Goal: Information Seeking & Learning: Learn about a topic

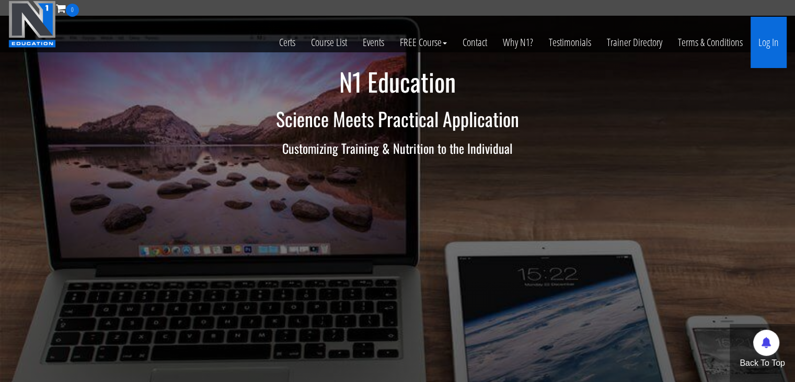
click at [776, 44] on link "Log In" at bounding box center [769, 42] width 36 height 51
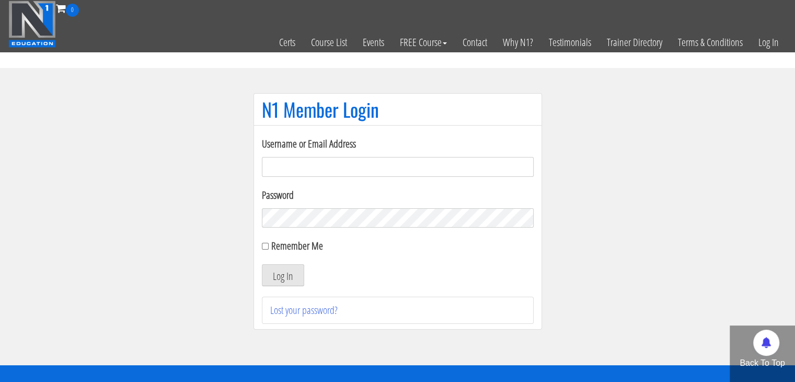
click at [369, 166] on input "Username or Email Address" at bounding box center [398, 167] width 272 height 20
type input "meli597ca@gmail.com"
click at [262, 264] on button "Log In" at bounding box center [283, 275] width 42 height 22
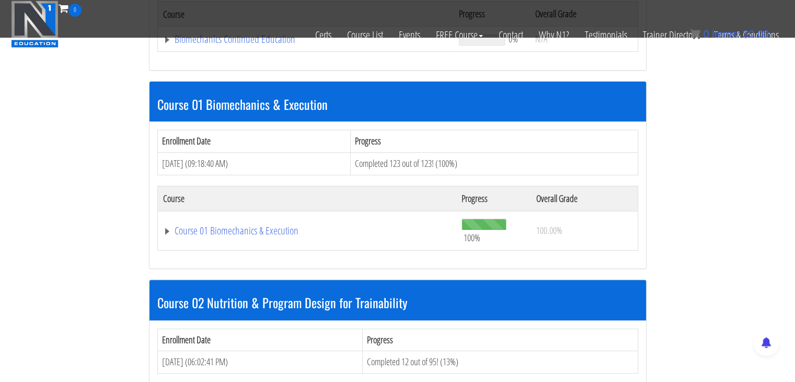
scroll to position [366, 0]
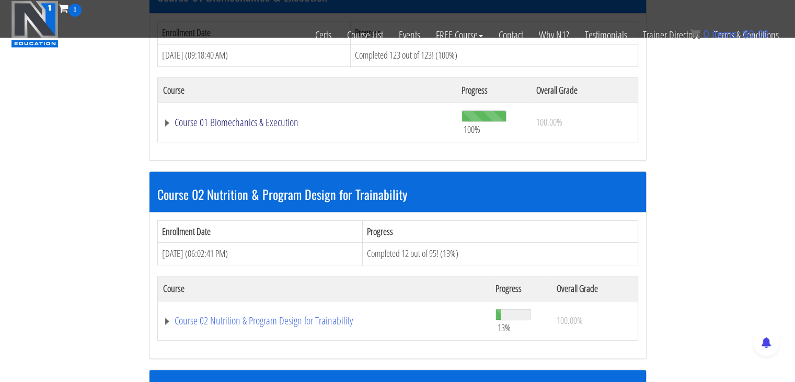
click at [251, 121] on link "Course 01 Biomechanics & Execution" at bounding box center [307, 122] width 289 height 10
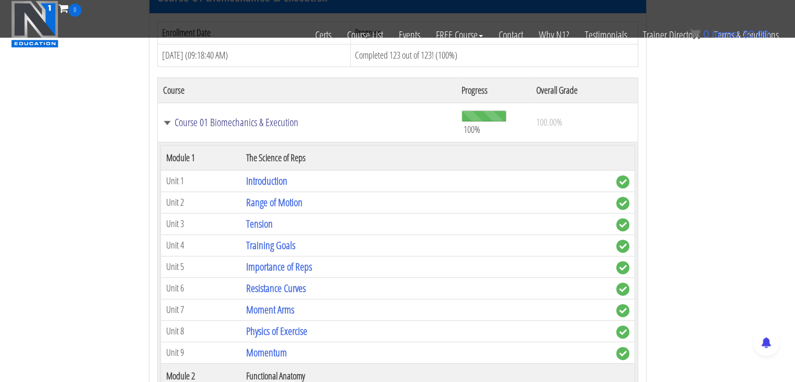
click at [177, 124] on link "Course 01 Biomechanics & Execution" at bounding box center [307, 122] width 289 height 10
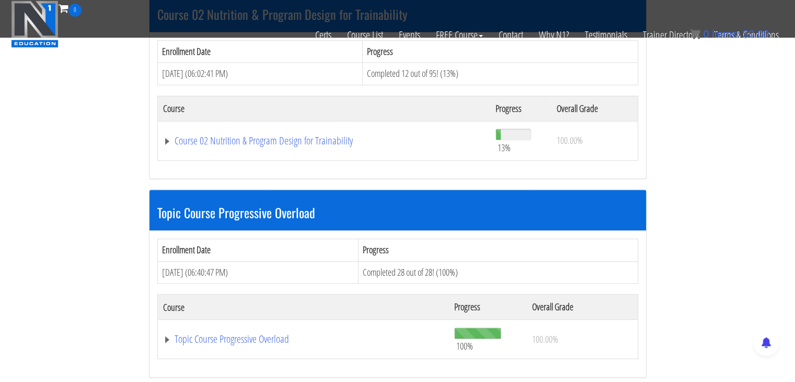
scroll to position [418, 0]
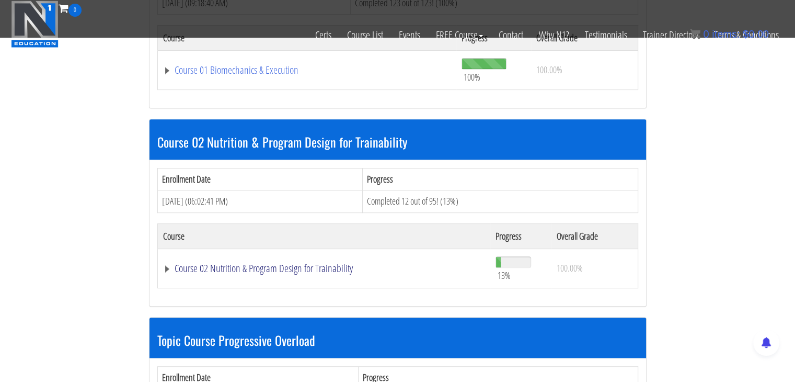
click at [204, 270] on link "Course 02 Nutrition & Program Design for Trainability" at bounding box center [324, 268] width 322 height 10
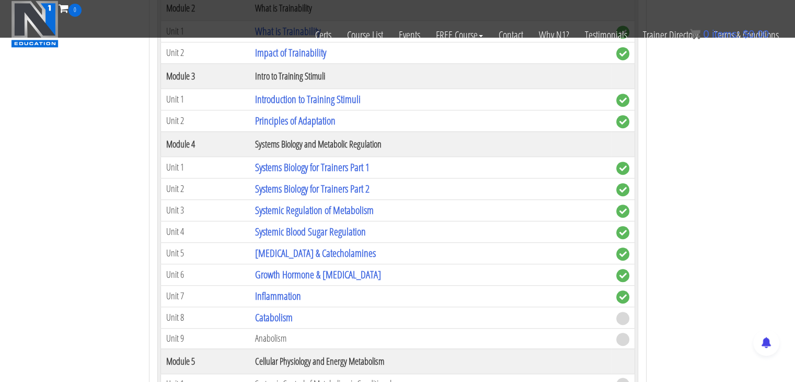
scroll to position [784, 0]
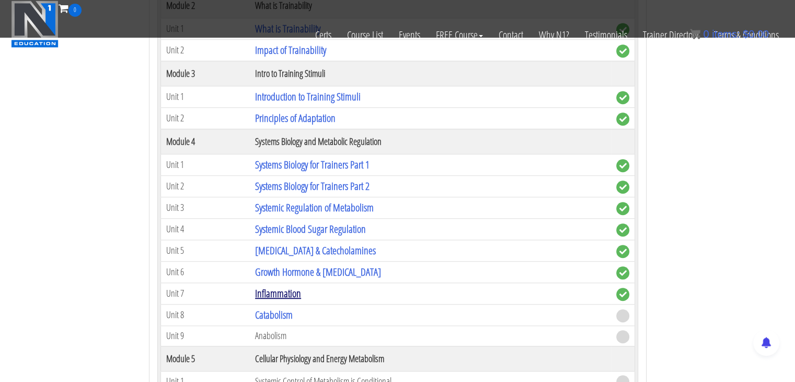
click at [259, 291] on link "Inflammation" at bounding box center [278, 293] width 46 height 14
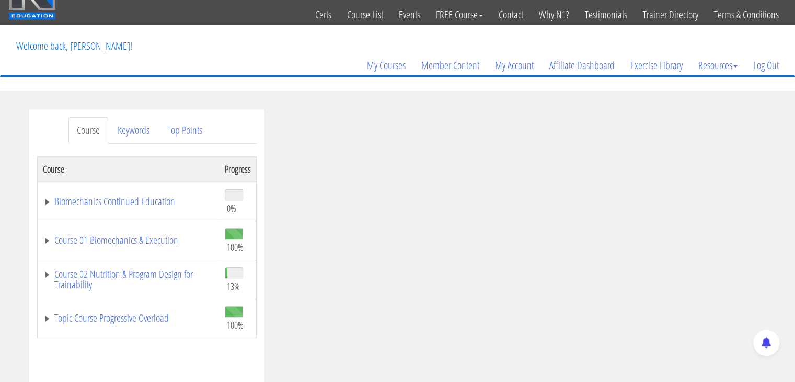
scroll to position [15, 0]
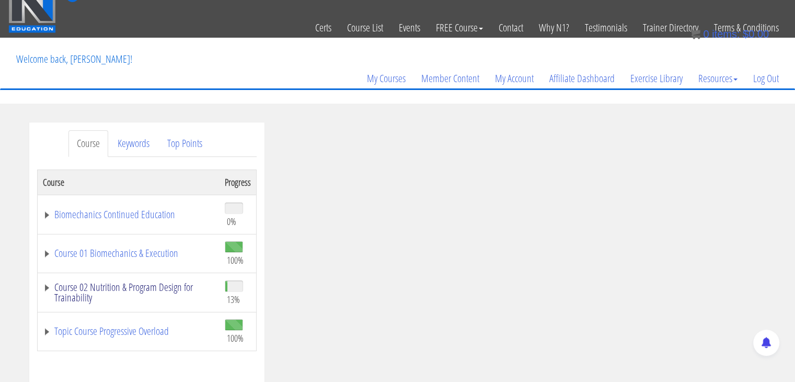
click at [46, 286] on link "Course 02 Nutrition & Program Design for Trainability" at bounding box center [128, 292] width 171 height 21
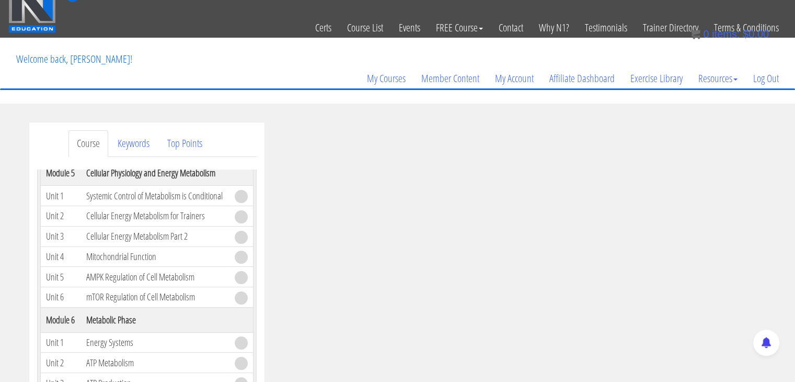
scroll to position [470, 0]
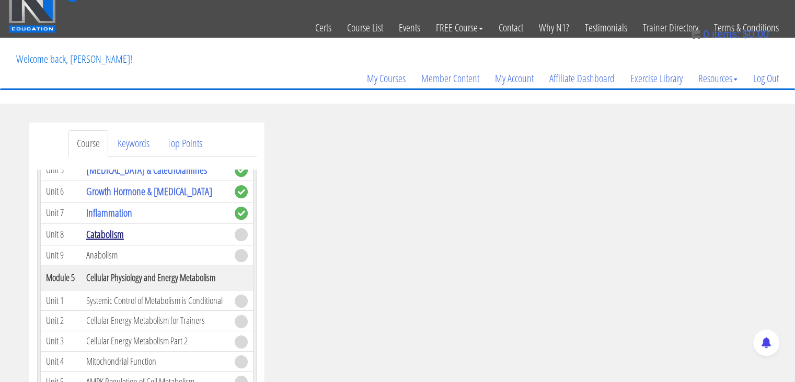
click at [119, 232] on link "Catabolism" at bounding box center [105, 234] width 38 height 14
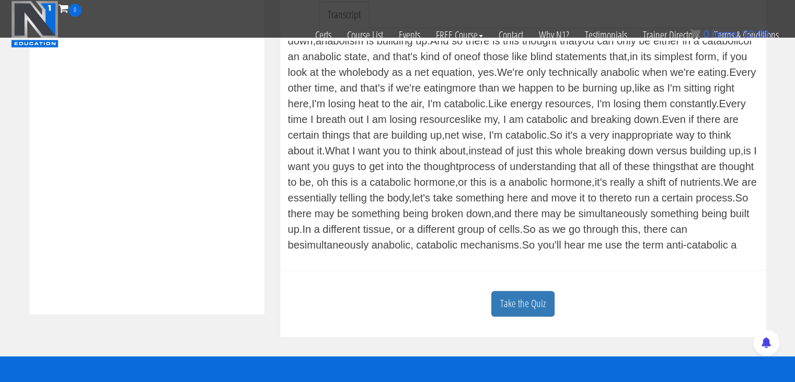
scroll to position [105, 0]
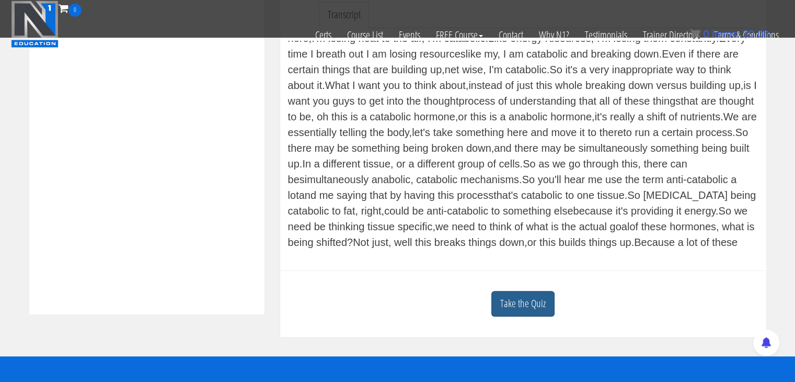
click at [514, 302] on link "Take the Quiz" at bounding box center [522, 304] width 63 height 26
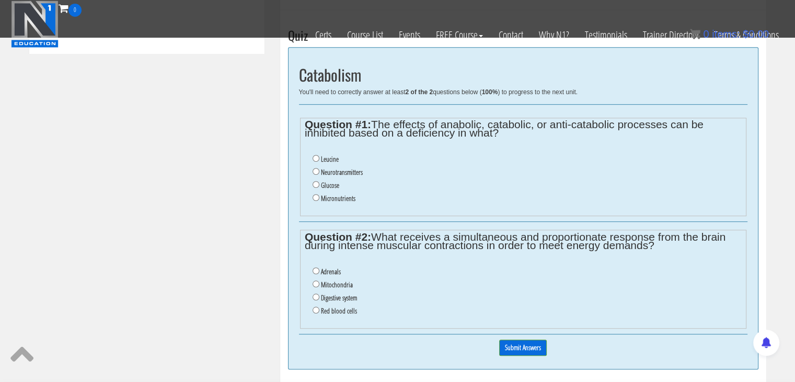
scroll to position [608, 0]
click at [315, 180] on input "Glucose" at bounding box center [316, 183] width 7 height 7
radio input "true"
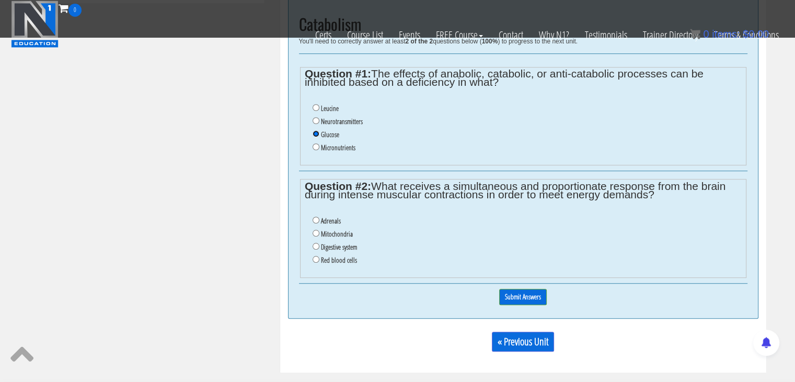
scroll to position [663, 0]
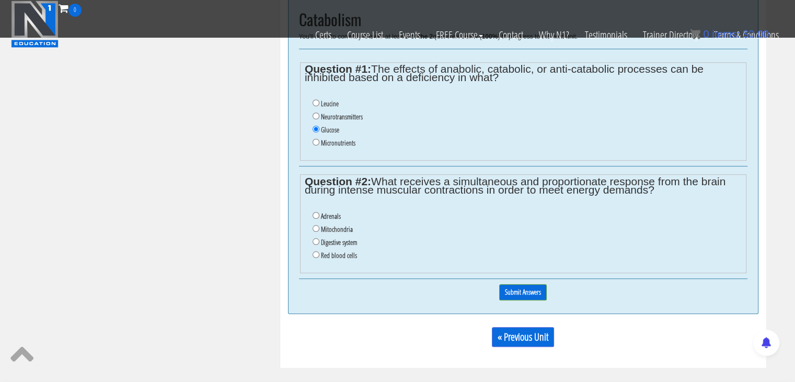
click at [324, 218] on label "Adrenals" at bounding box center [331, 216] width 20 height 8
click at [319, 218] on input "Adrenals" at bounding box center [316, 215] width 7 height 7
radio input "true"
click at [533, 292] on input "Submit Answers" at bounding box center [523, 292] width 48 height 16
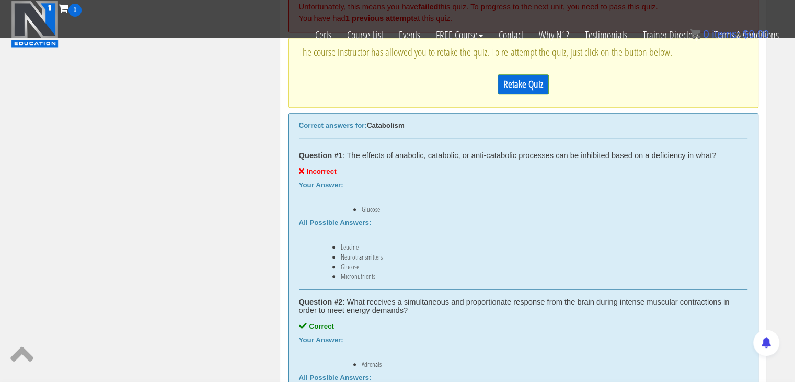
scroll to position [673, 0]
click at [533, 82] on link "Retake Quiz" at bounding box center [523, 84] width 51 height 20
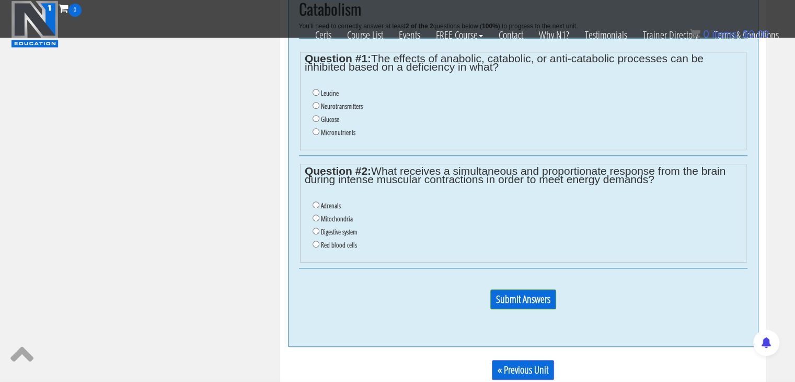
click at [332, 205] on label "Adrenals" at bounding box center [331, 205] width 20 height 8
click at [319, 205] on input "Adrenals" at bounding box center [316, 204] width 7 height 7
radio input "true"
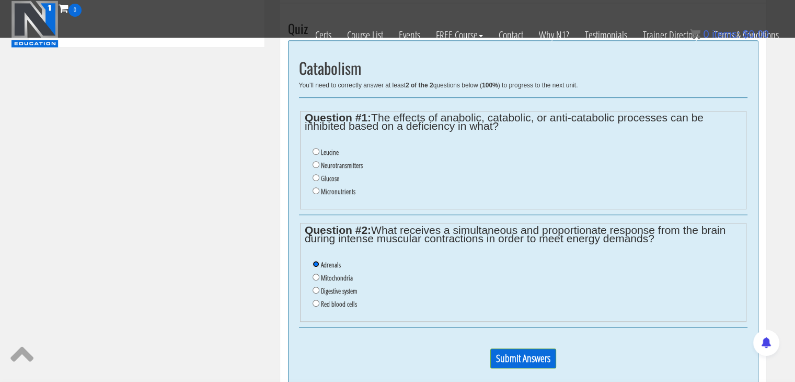
scroll to position [602, 0]
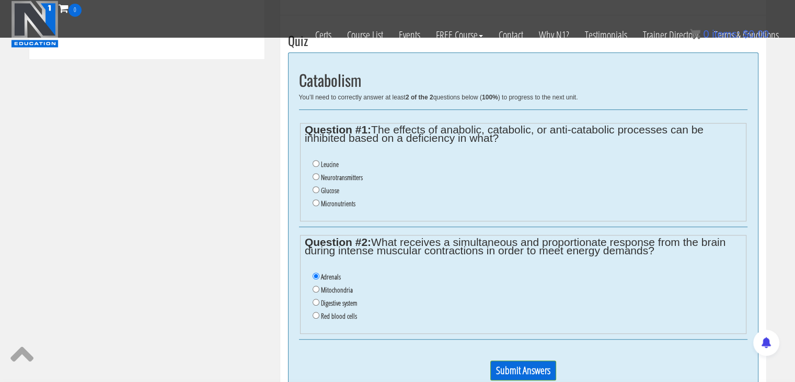
click at [338, 203] on label "Micronutrients" at bounding box center [338, 203] width 34 height 8
click at [319, 203] on input "Micronutrients" at bounding box center [316, 202] width 7 height 7
radio input "true"
click at [498, 365] on input "Submit Answers" at bounding box center [523, 370] width 66 height 20
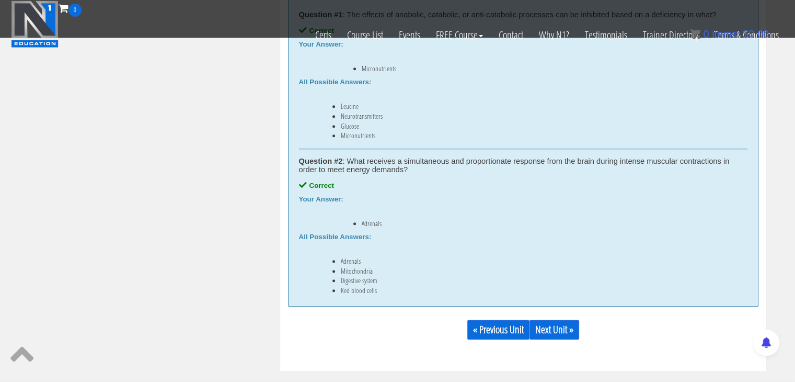
scroll to position [769, 0]
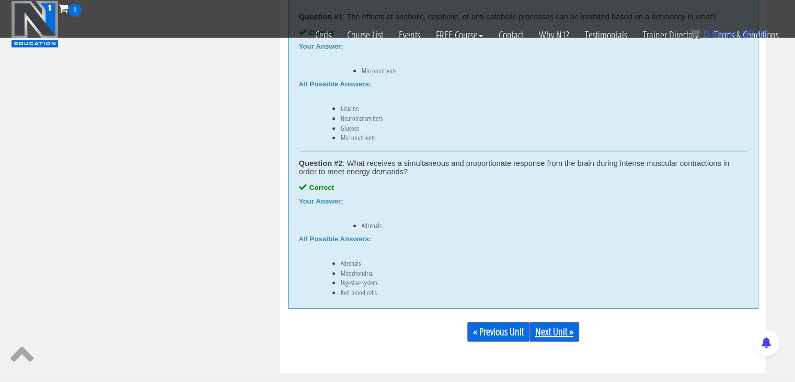
click at [555, 329] on link "Next Unit »" at bounding box center [554, 331] width 50 height 20
